Goal: Information Seeking & Learning: Understand process/instructions

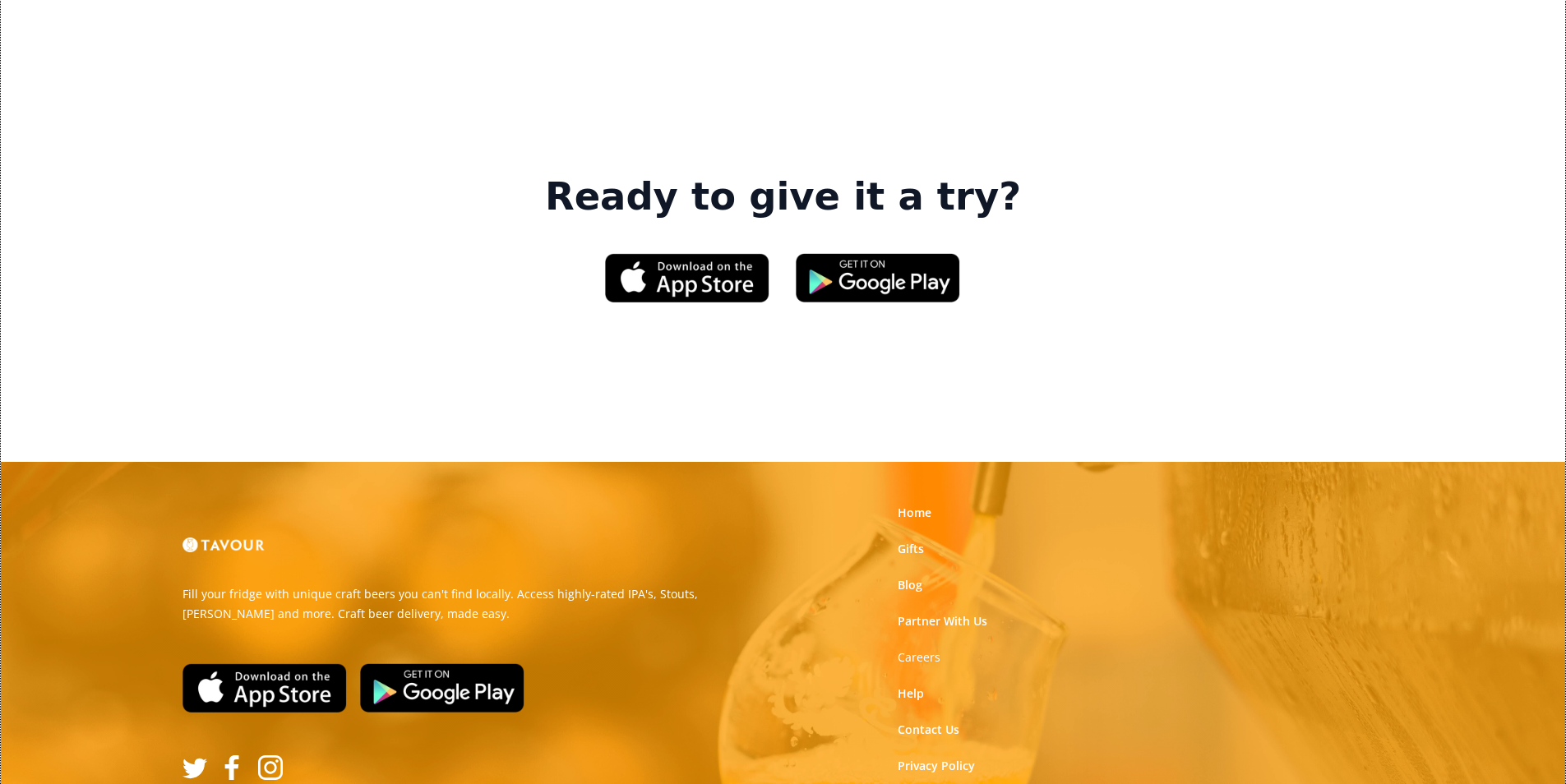
scroll to position [2486, 0]
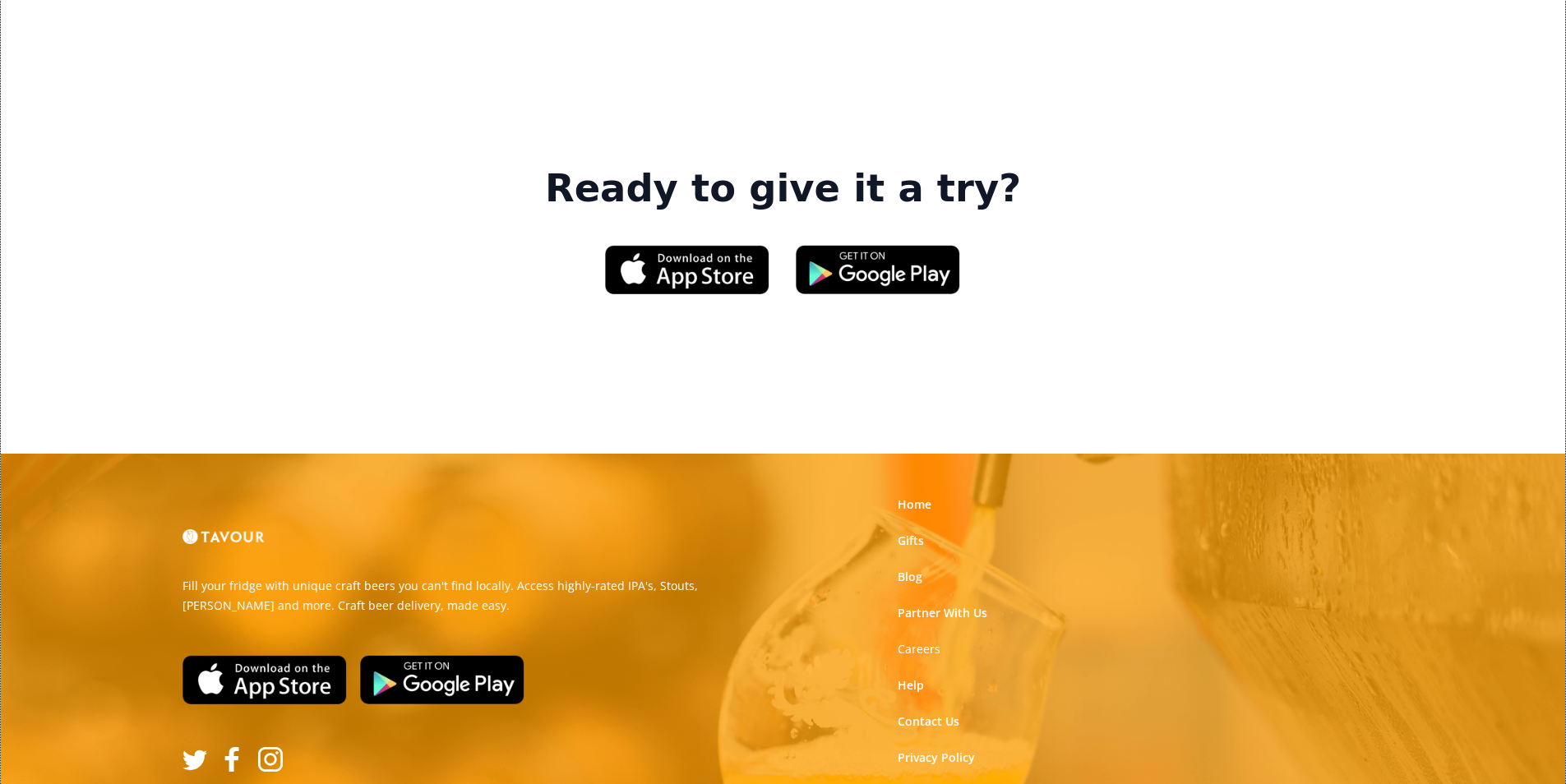
click at [945, 783] on link "Terms of Use" at bounding box center [934, 793] width 73 height 16
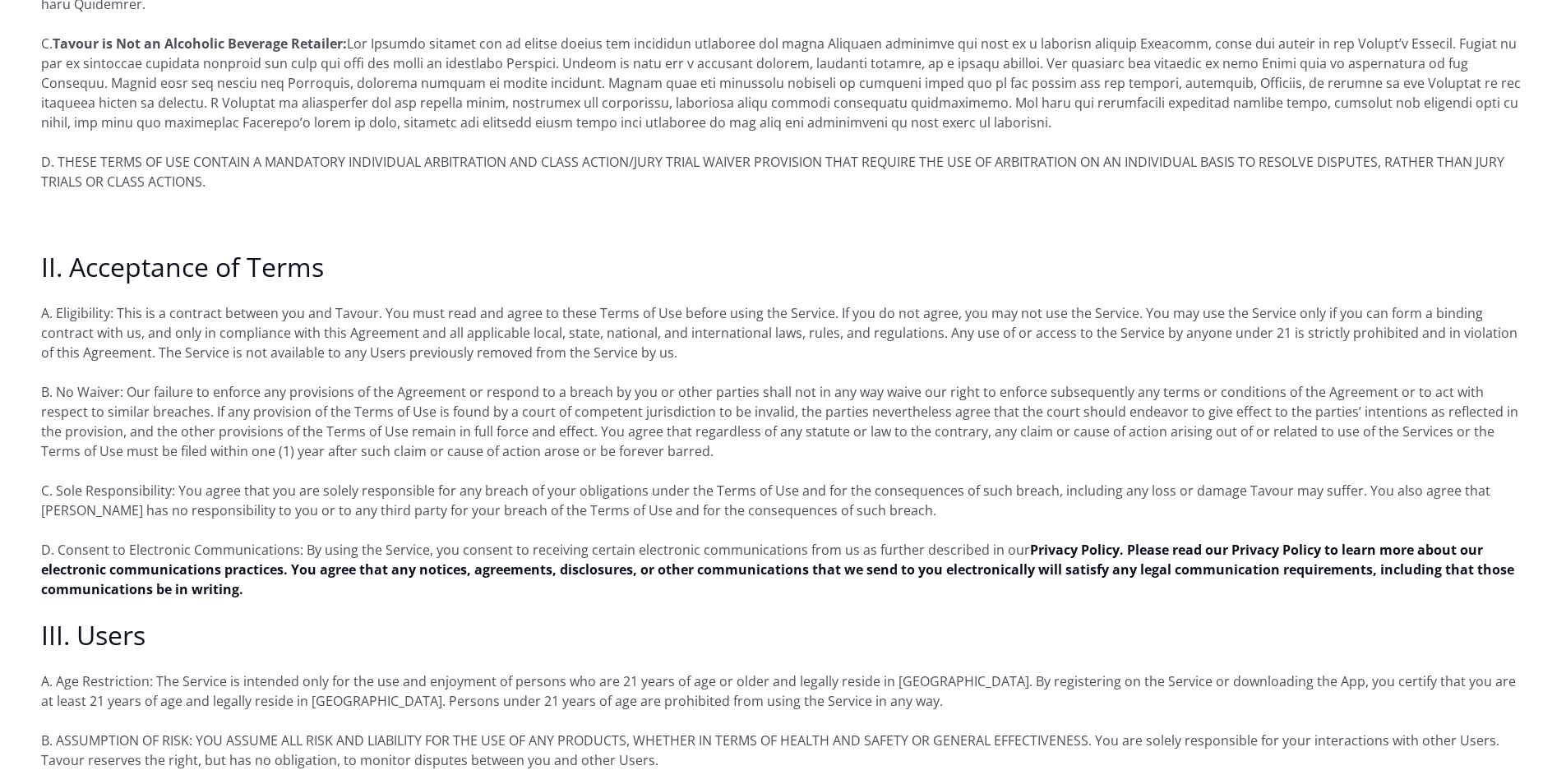
scroll to position [986, 0]
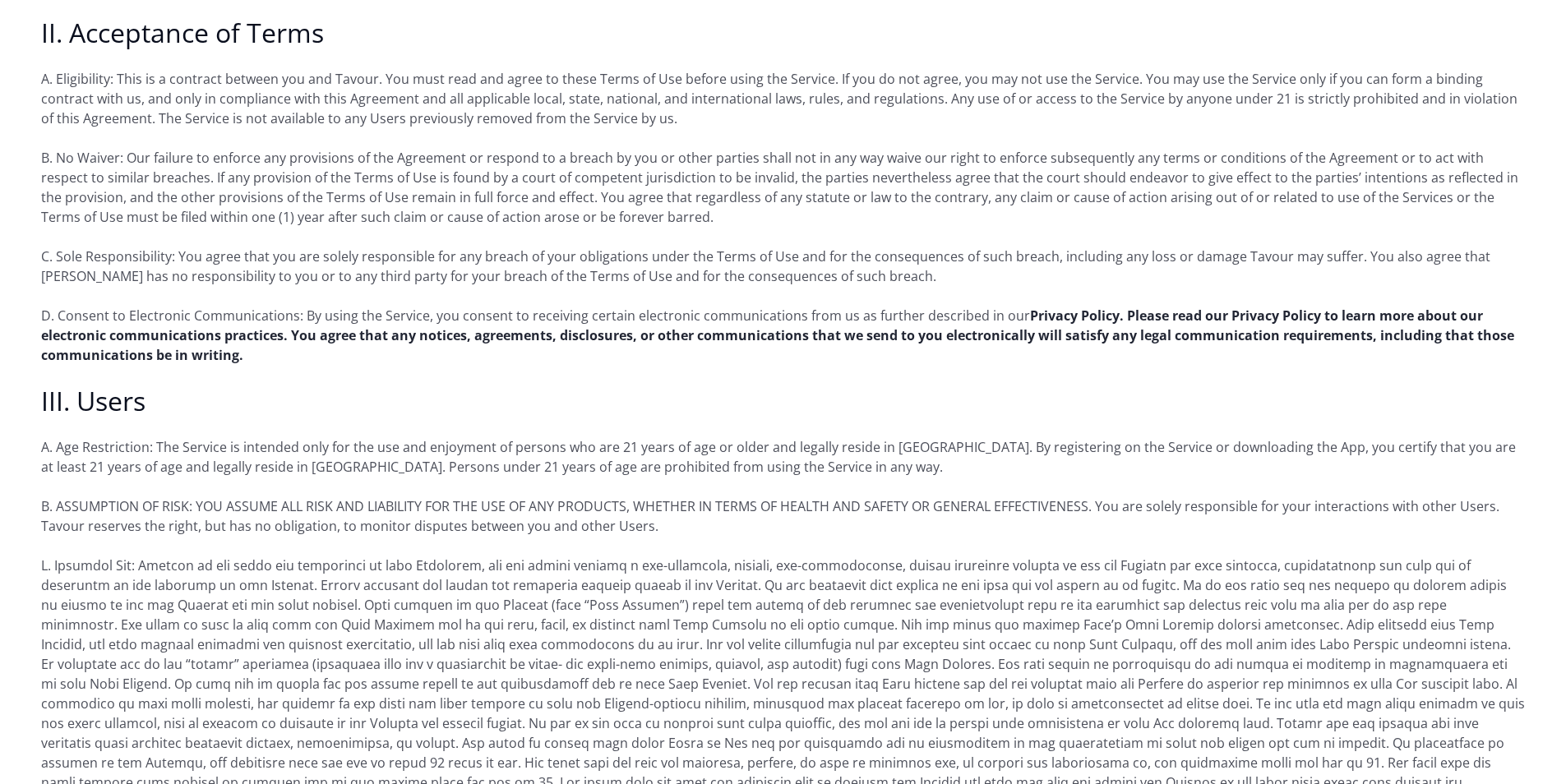
click at [150, 320] on strong "Privacy Policy. Please read our Privacy Policy to learn more about our electron…" at bounding box center [777, 335] width 1473 height 57
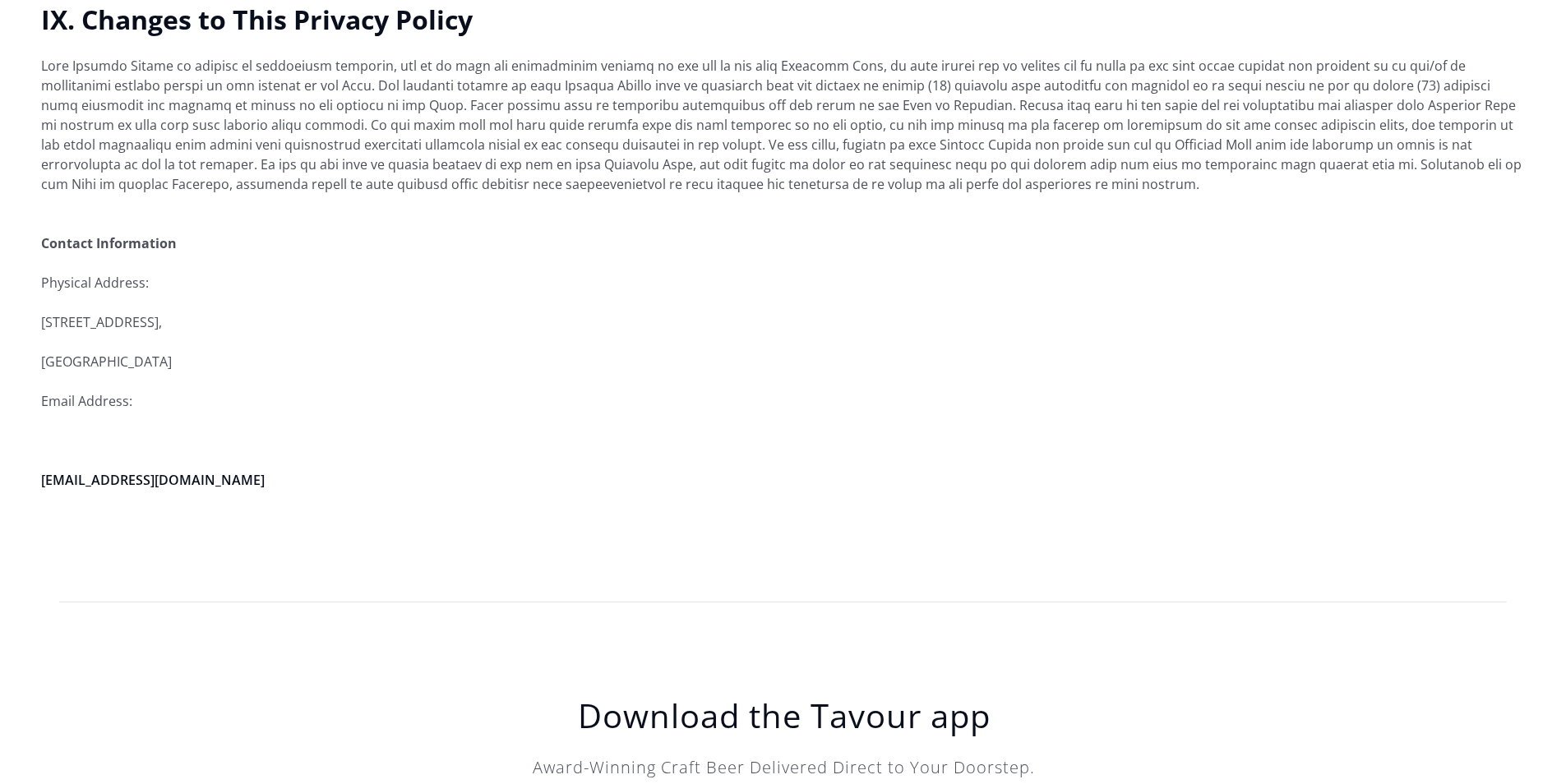
scroll to position [4679, 0]
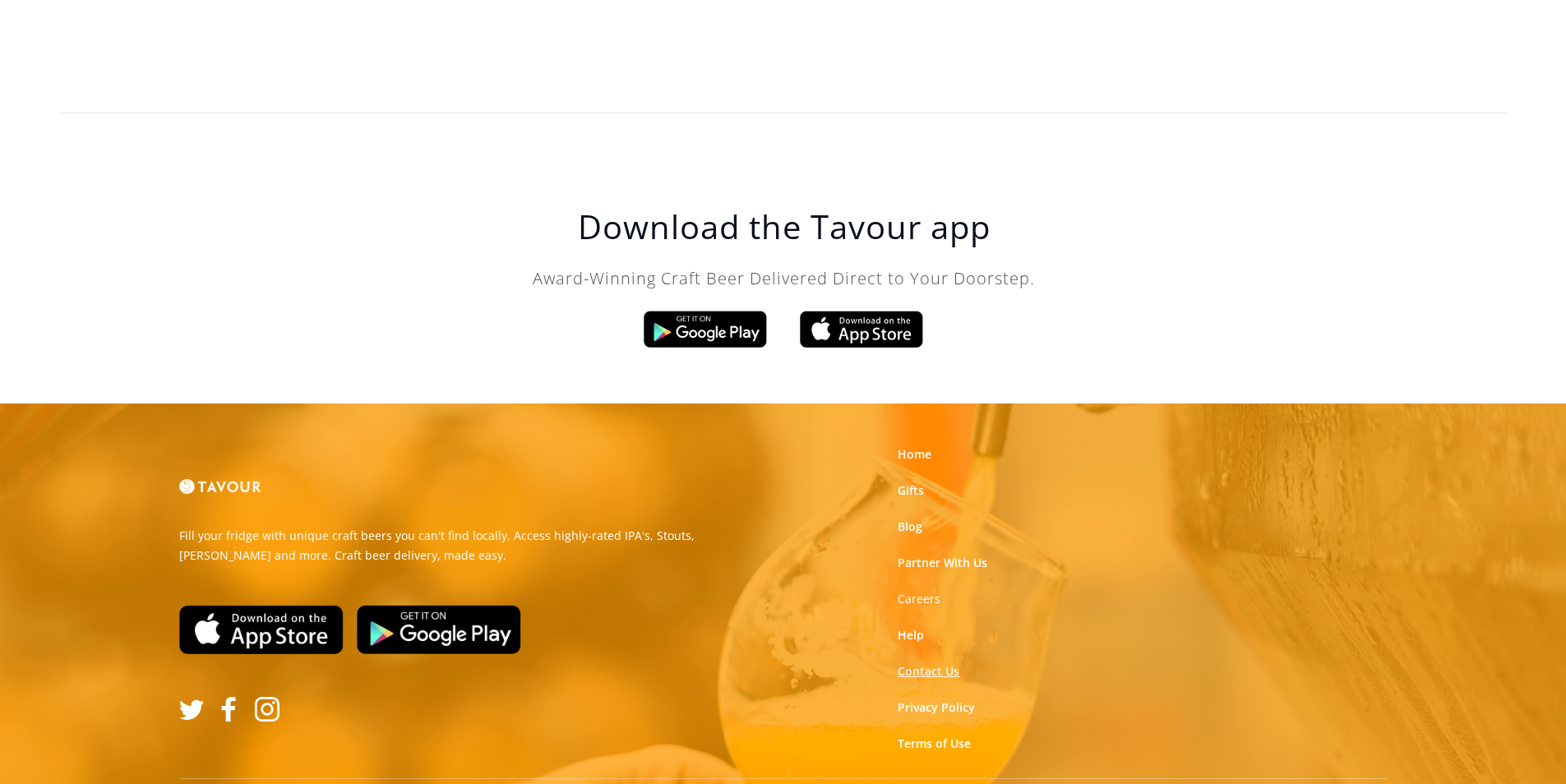
click at [945, 663] on link "Contact Us" at bounding box center [928, 671] width 61 height 16
